Goal: Information Seeking & Learning: Learn about a topic

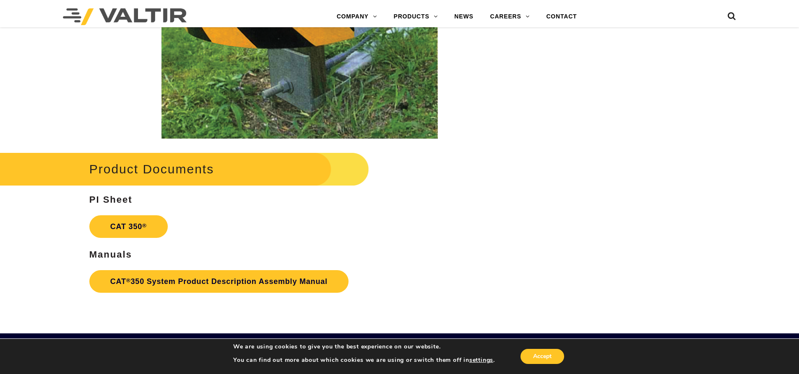
scroll to position [1593, 0]
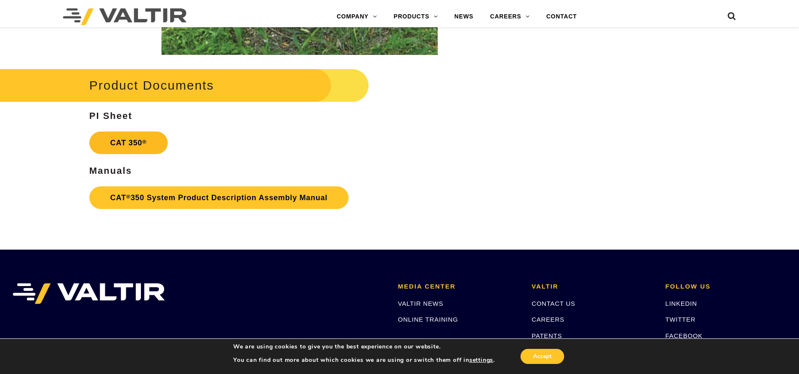
click at [135, 143] on link "CAT 350 ®" at bounding box center [128, 143] width 78 height 23
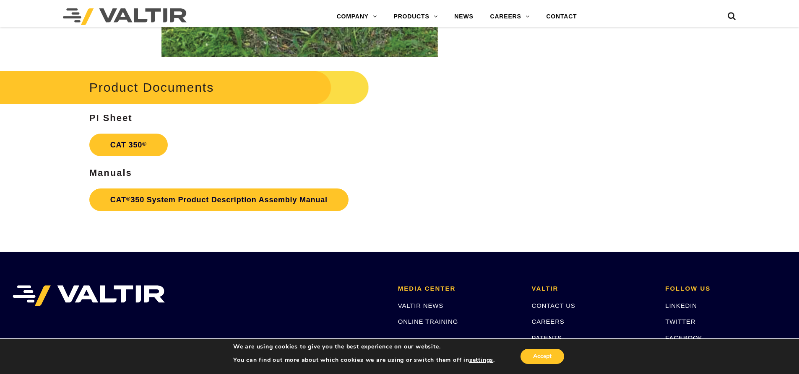
scroll to position [1593, 0]
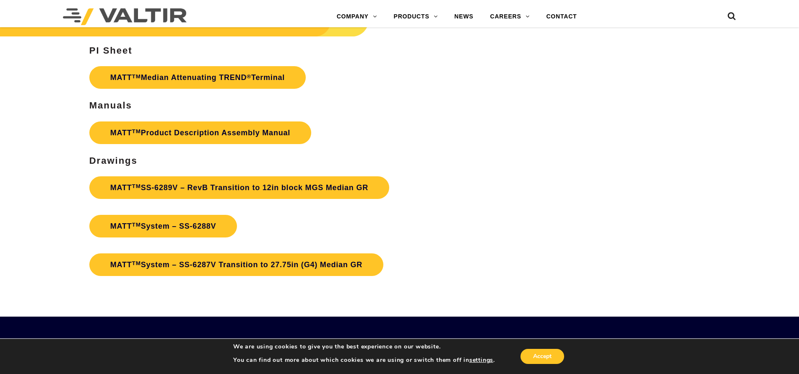
scroll to position [3061, 0]
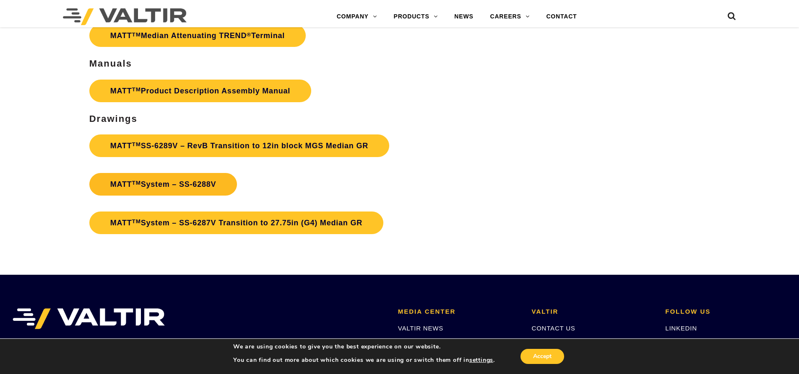
drag, startPoint x: 196, startPoint y: 182, endPoint x: 206, endPoint y: 186, distance: 11.1
click at [206, 186] on link "MATT TM System – SS-6288V" at bounding box center [163, 184] width 148 height 23
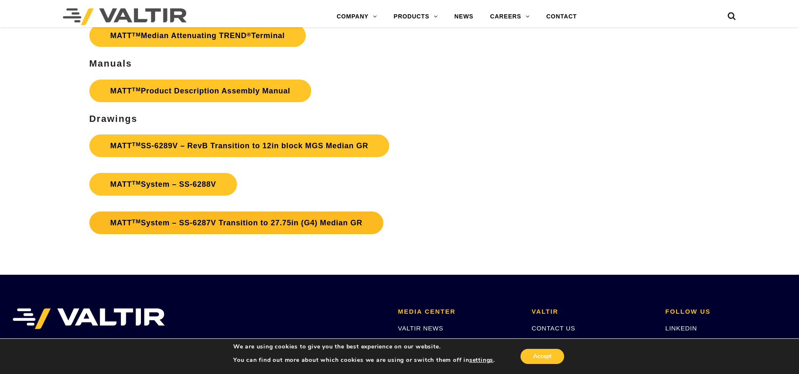
click at [221, 222] on link "MATT TM System – SS-6287V Transition to 27.75in (G4) Median GR" at bounding box center [236, 223] width 294 height 23
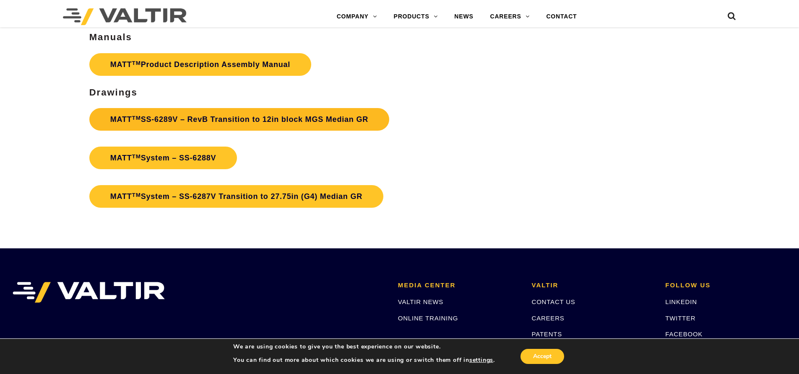
scroll to position [3045, 0]
